Goal: Navigation & Orientation: Find specific page/section

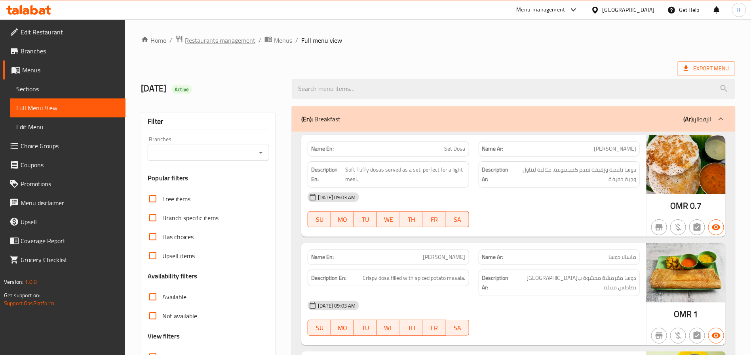
click at [203, 41] on span "Restaurants management" at bounding box center [220, 41] width 70 height 10
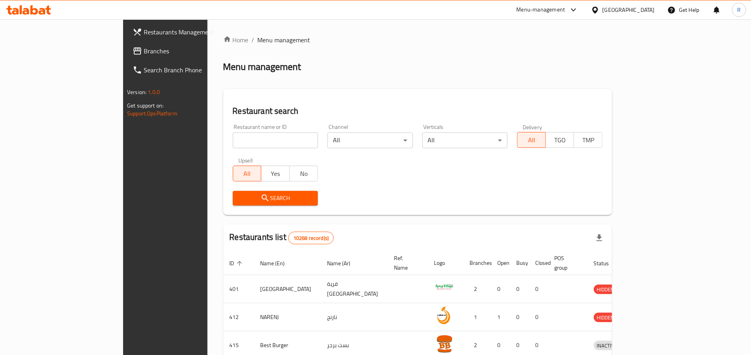
click at [641, 11] on div "[GEOGRAPHIC_DATA]" at bounding box center [628, 10] width 52 height 9
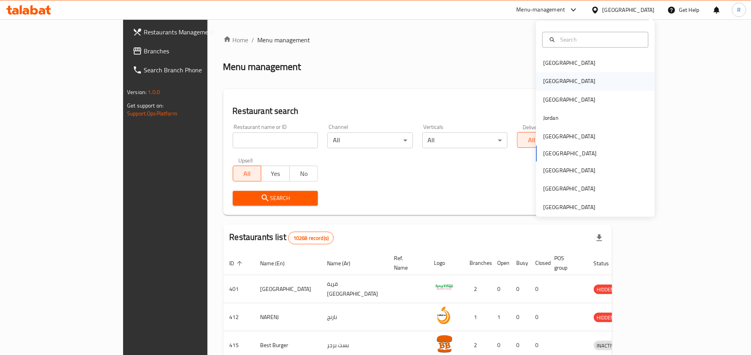
click at [547, 85] on div "[GEOGRAPHIC_DATA]" at bounding box center [569, 81] width 52 height 9
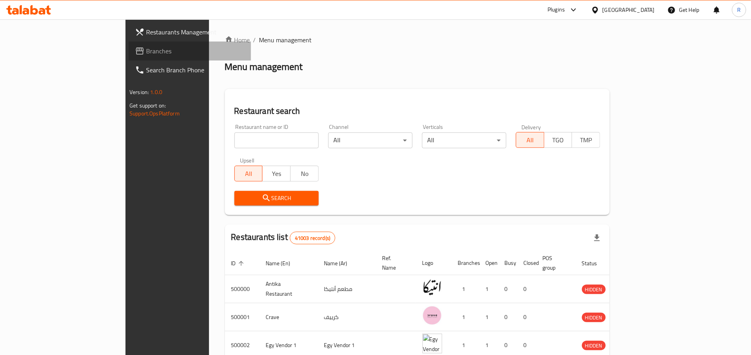
click at [146, 51] on span "Branches" at bounding box center [195, 51] width 99 height 10
